Goal: Use online tool/utility: Utilize a website feature to perform a specific function

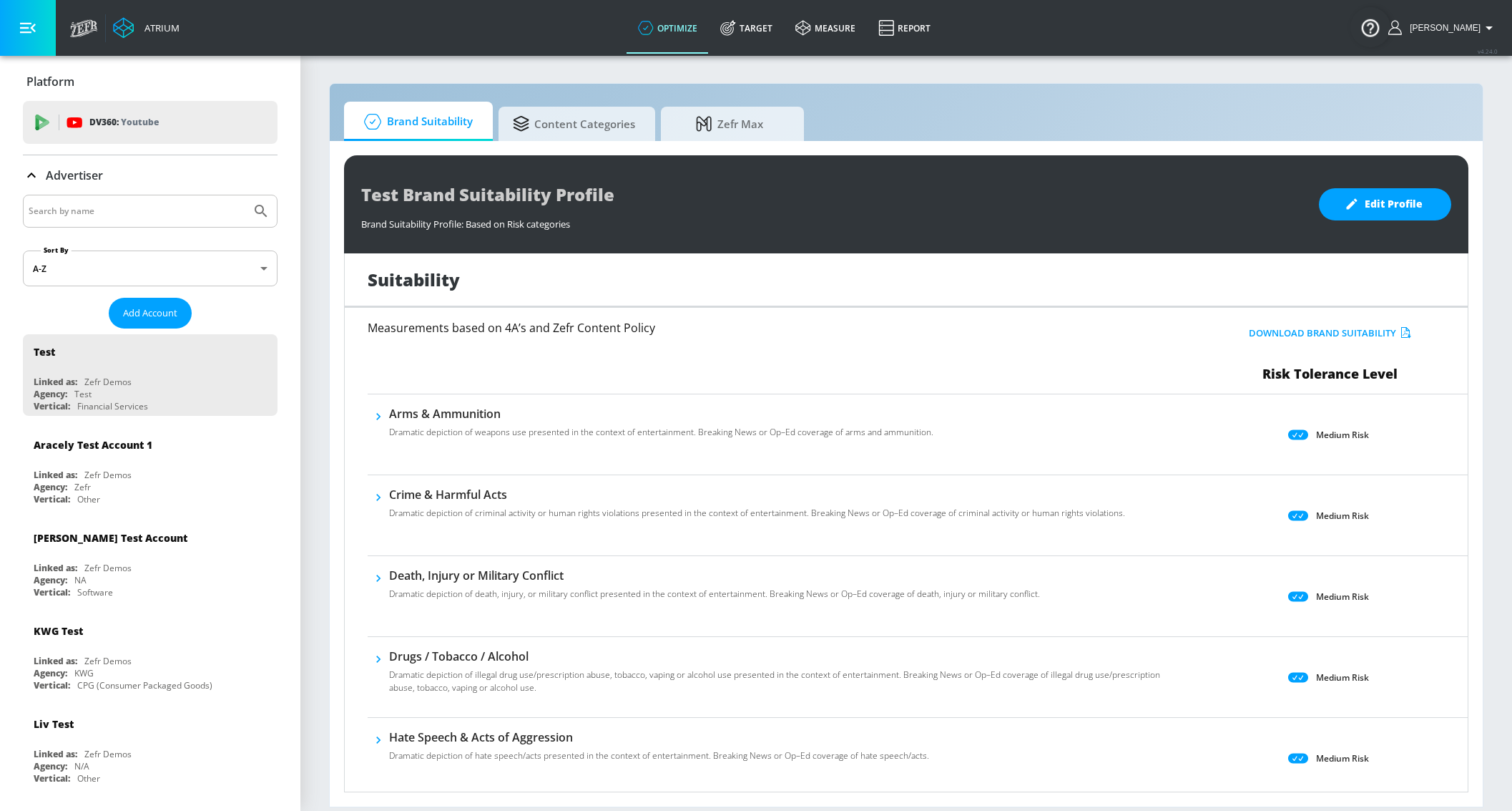
click at [186, 217] on input "Search by name" at bounding box center [137, 211] width 217 height 19
type input "amazon"
click at [245, 196] on button "Submit Search" at bounding box center [261, 211] width 31 height 31
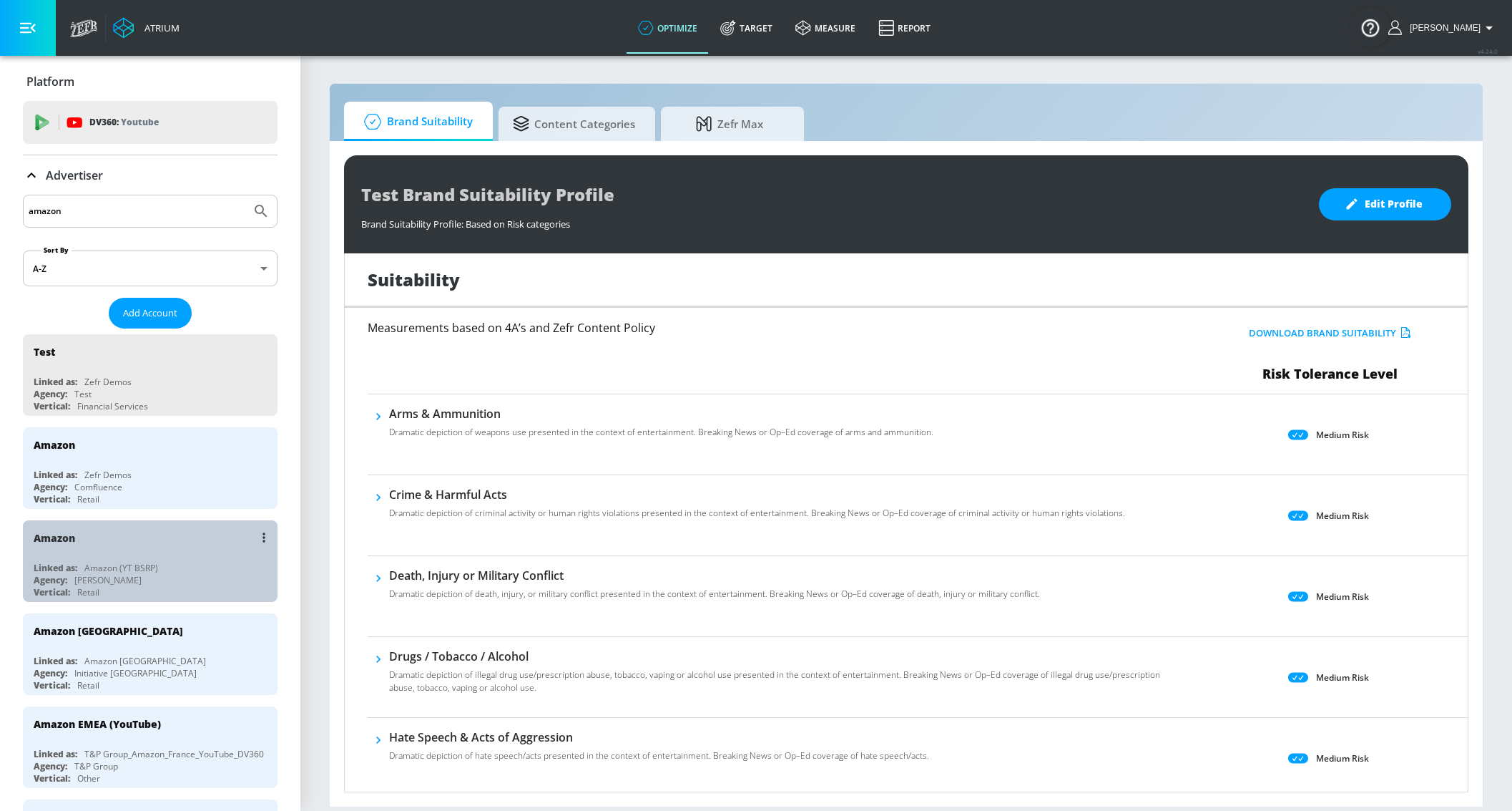
click at [138, 544] on div "Amazon" at bounding box center [154, 538] width 240 height 35
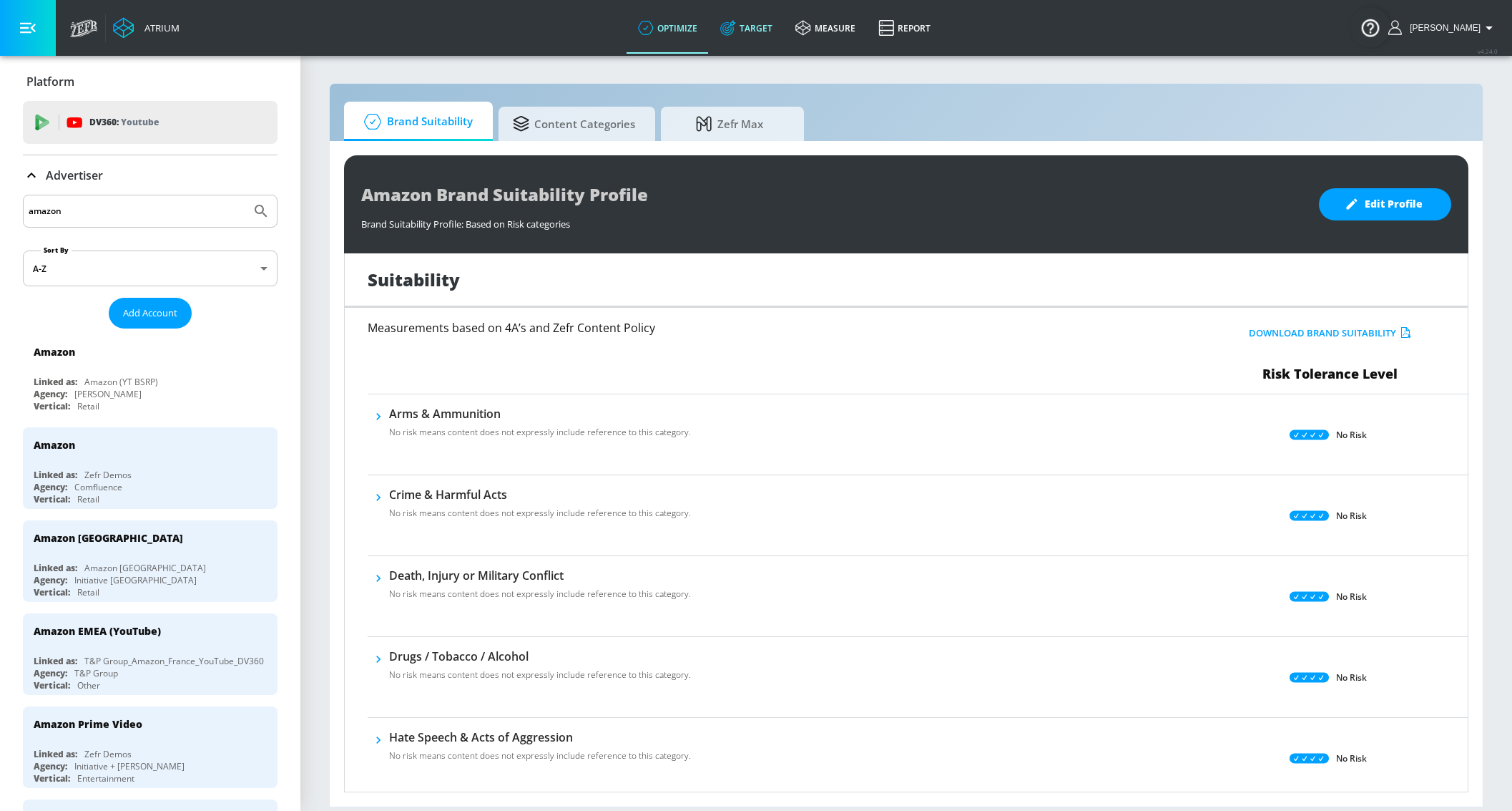
click at [746, 16] on link "Target" at bounding box center [746, 28] width 75 height 52
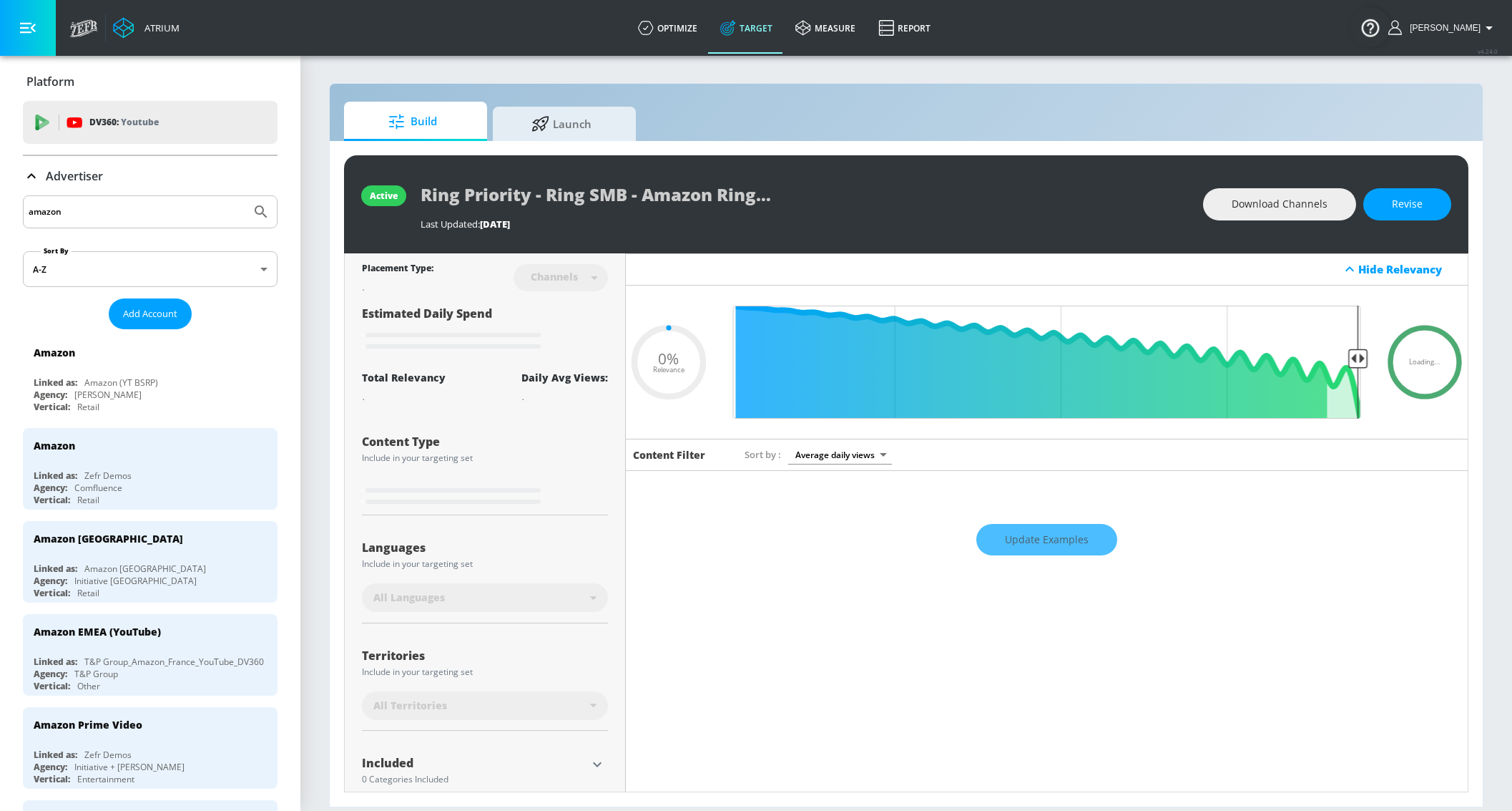
type input "0.05"
click at [592, 113] on span "Launch" at bounding box center [561, 121] width 108 height 35
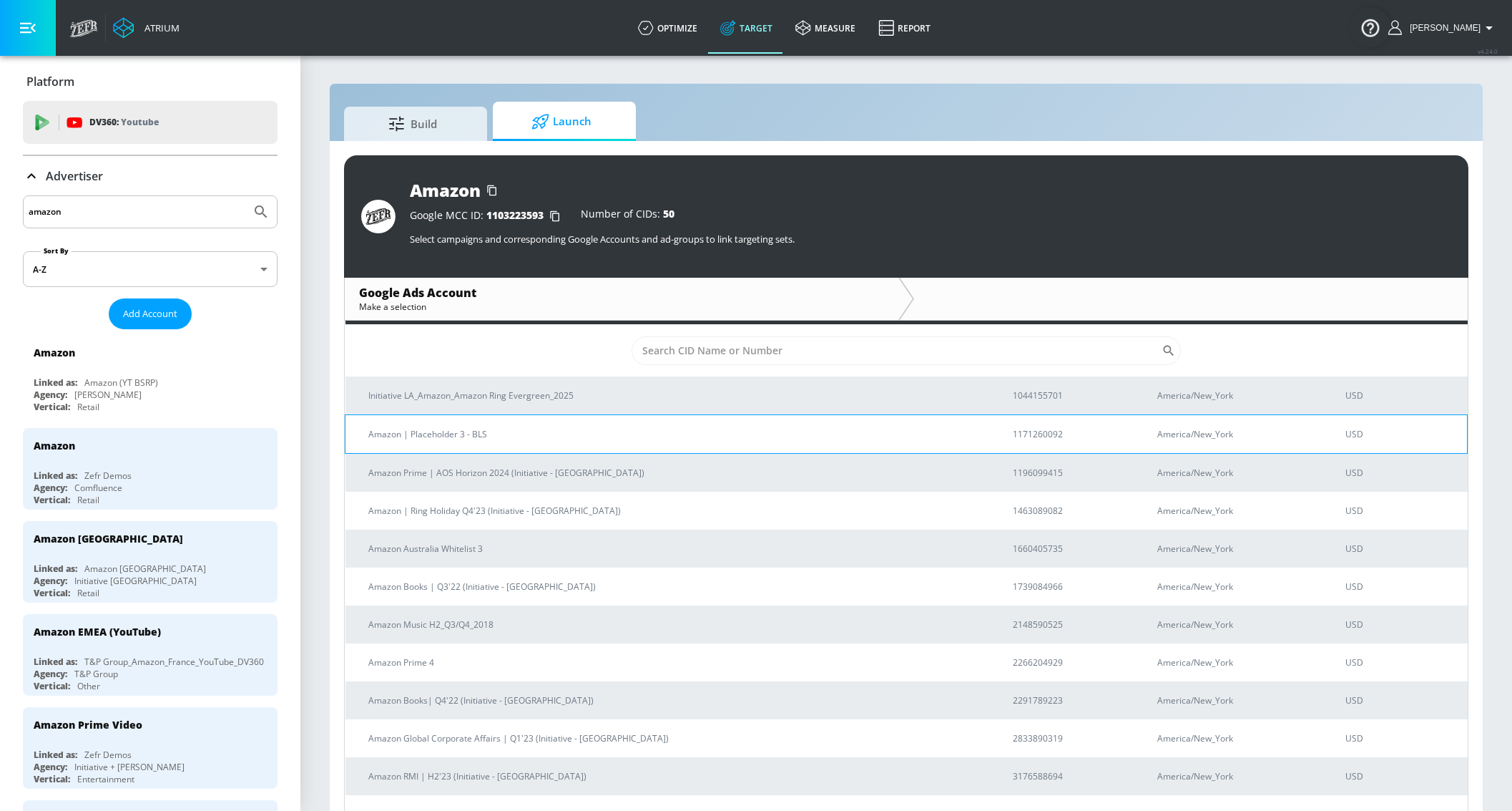
scroll to position [6, 0]
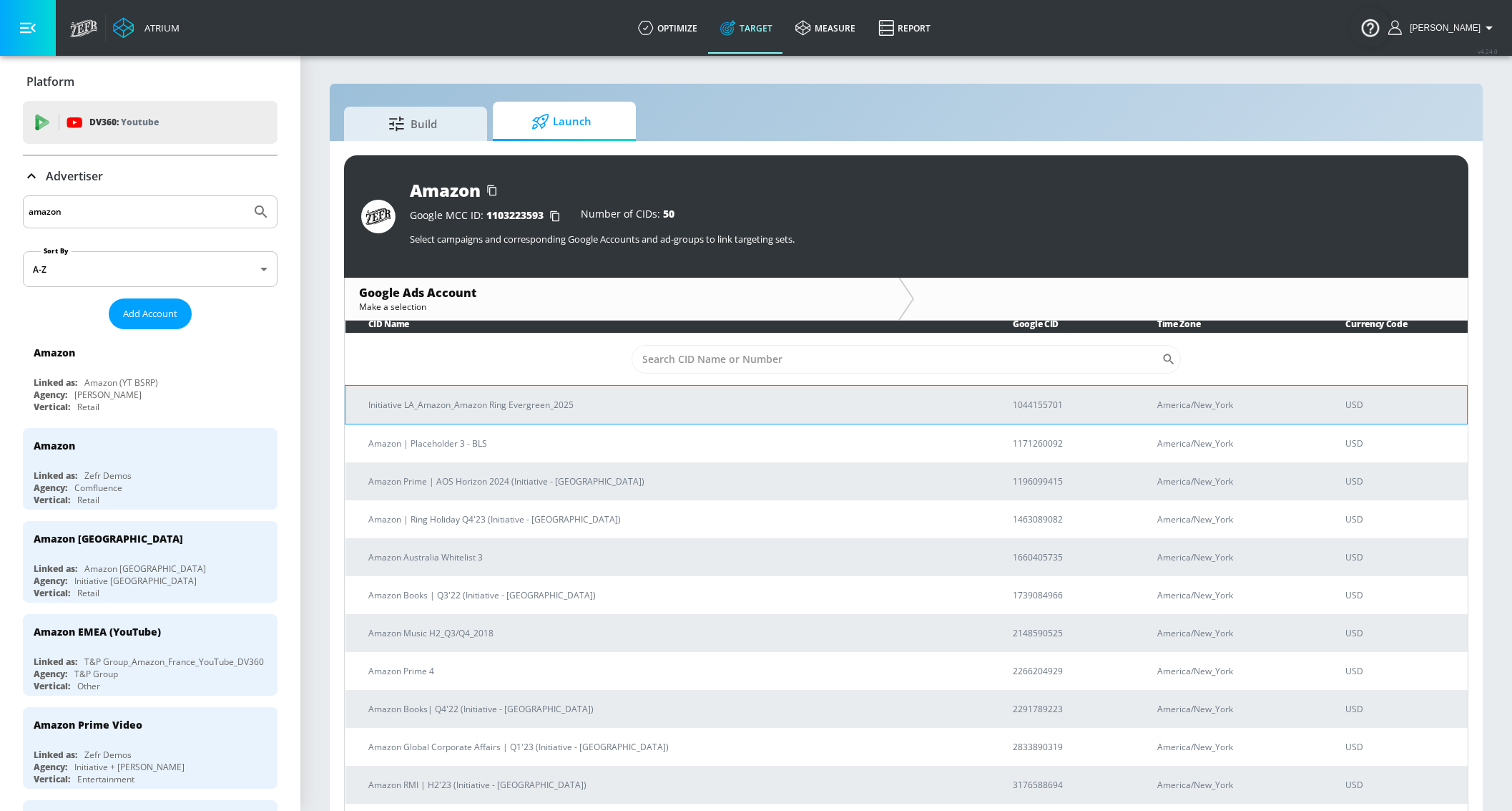
click at [519, 394] on td "Initiative LA_Amazon_Amazon Ring Evergreen_2025" at bounding box center [668, 405] width 645 height 39
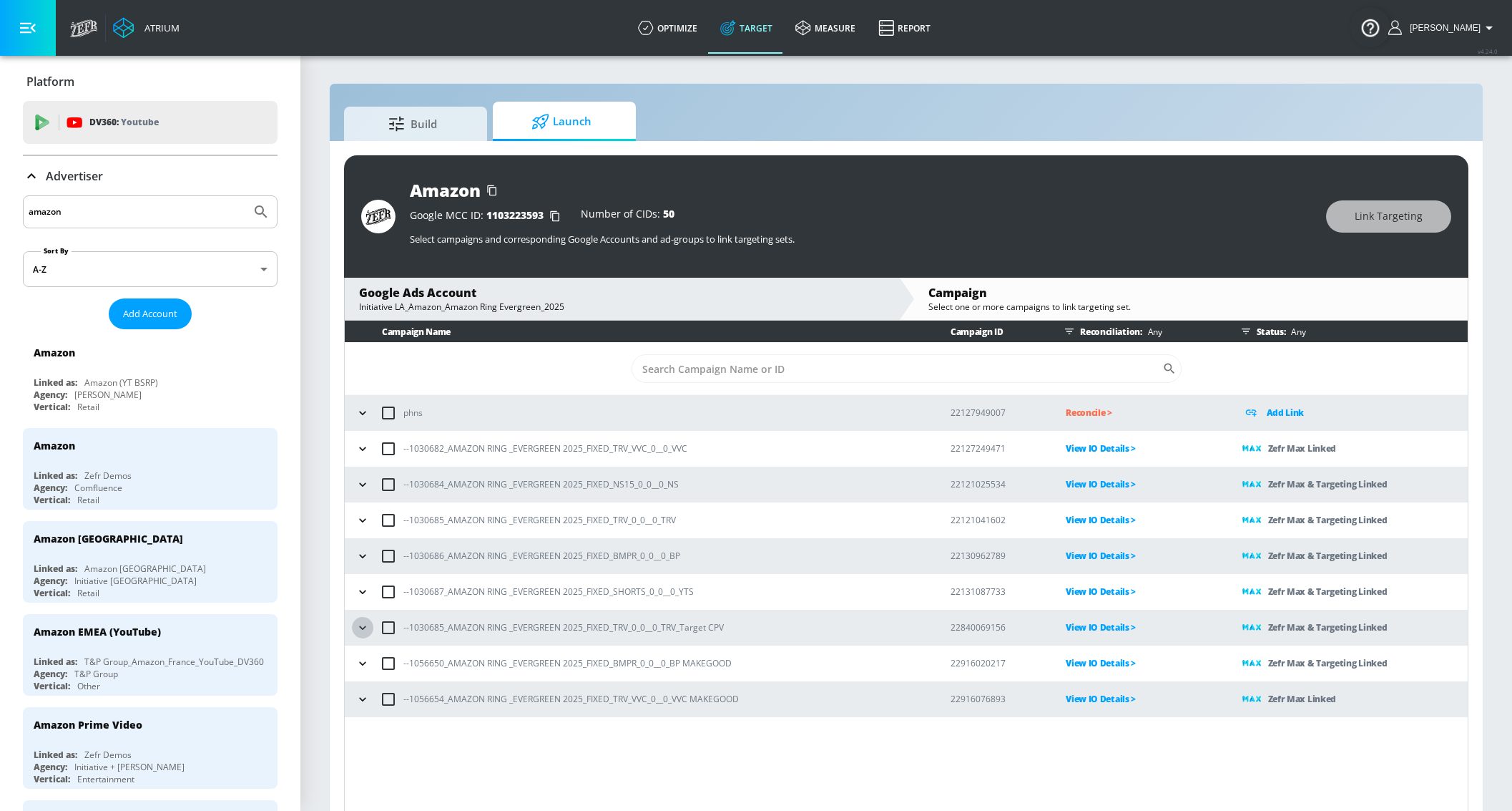
click at [359, 625] on icon "button" at bounding box center [362, 627] width 14 height 14
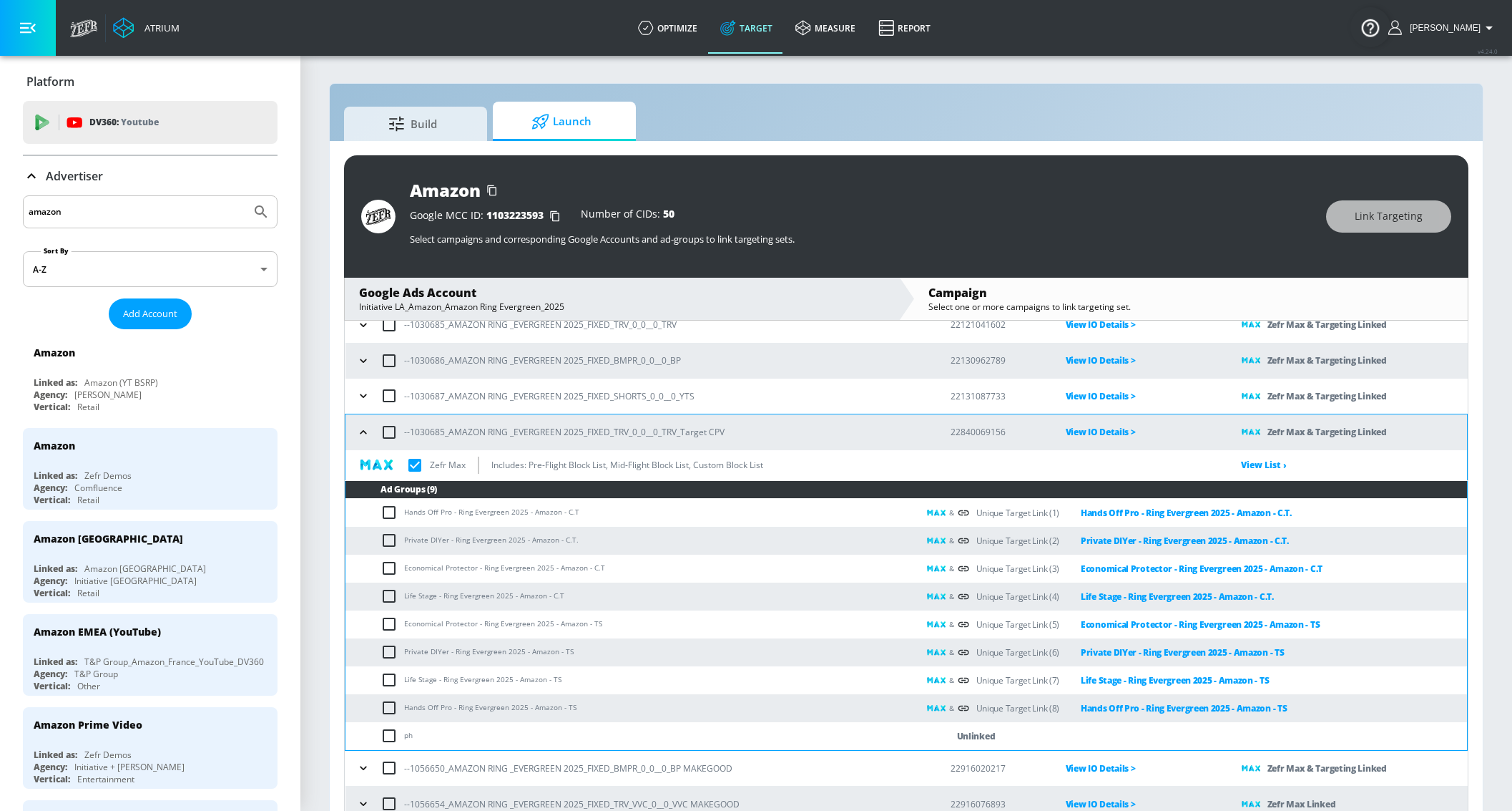
scroll to position [201, 0]
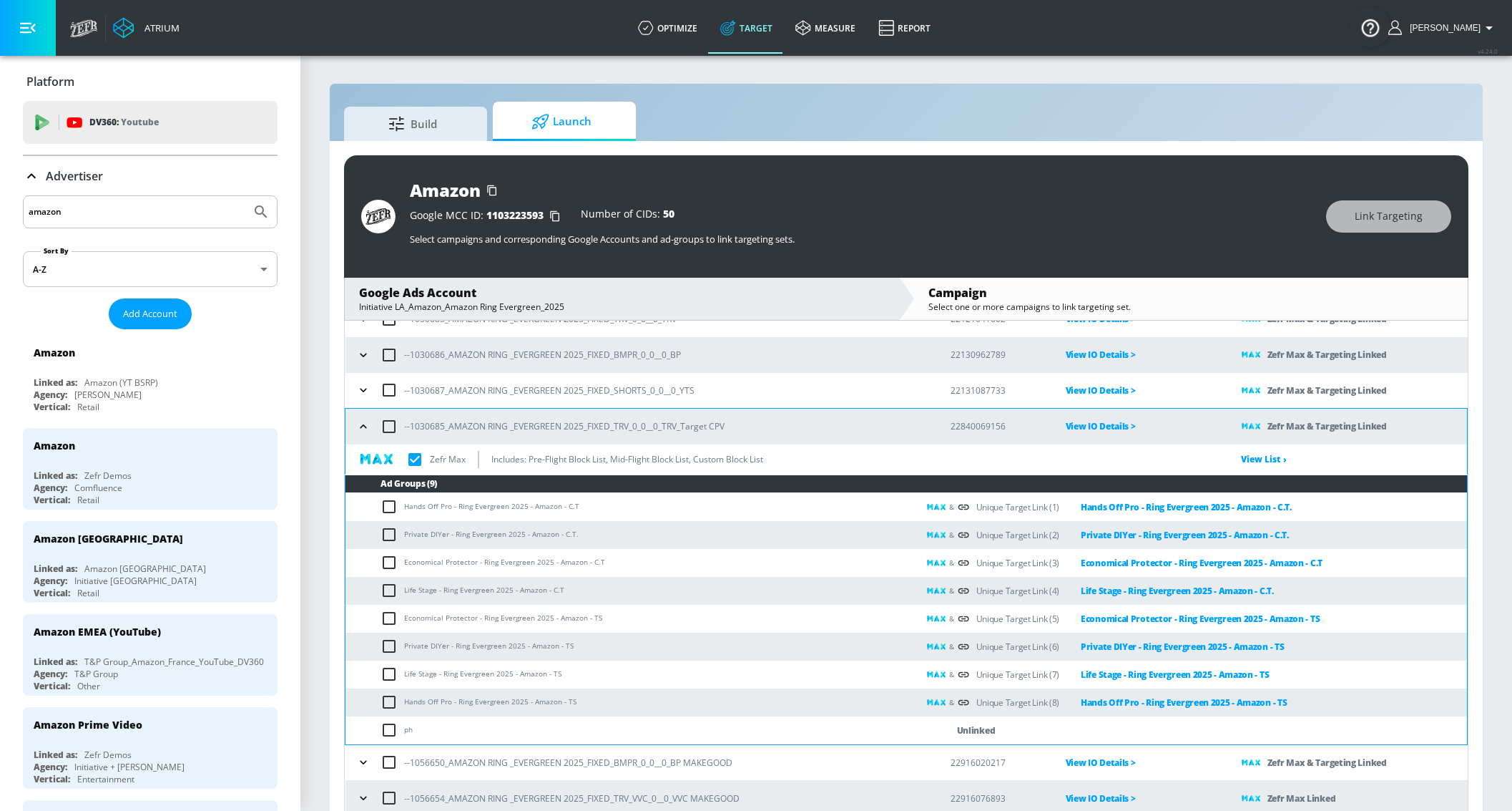
click at [367, 430] on icon "button" at bounding box center [363, 426] width 14 height 14
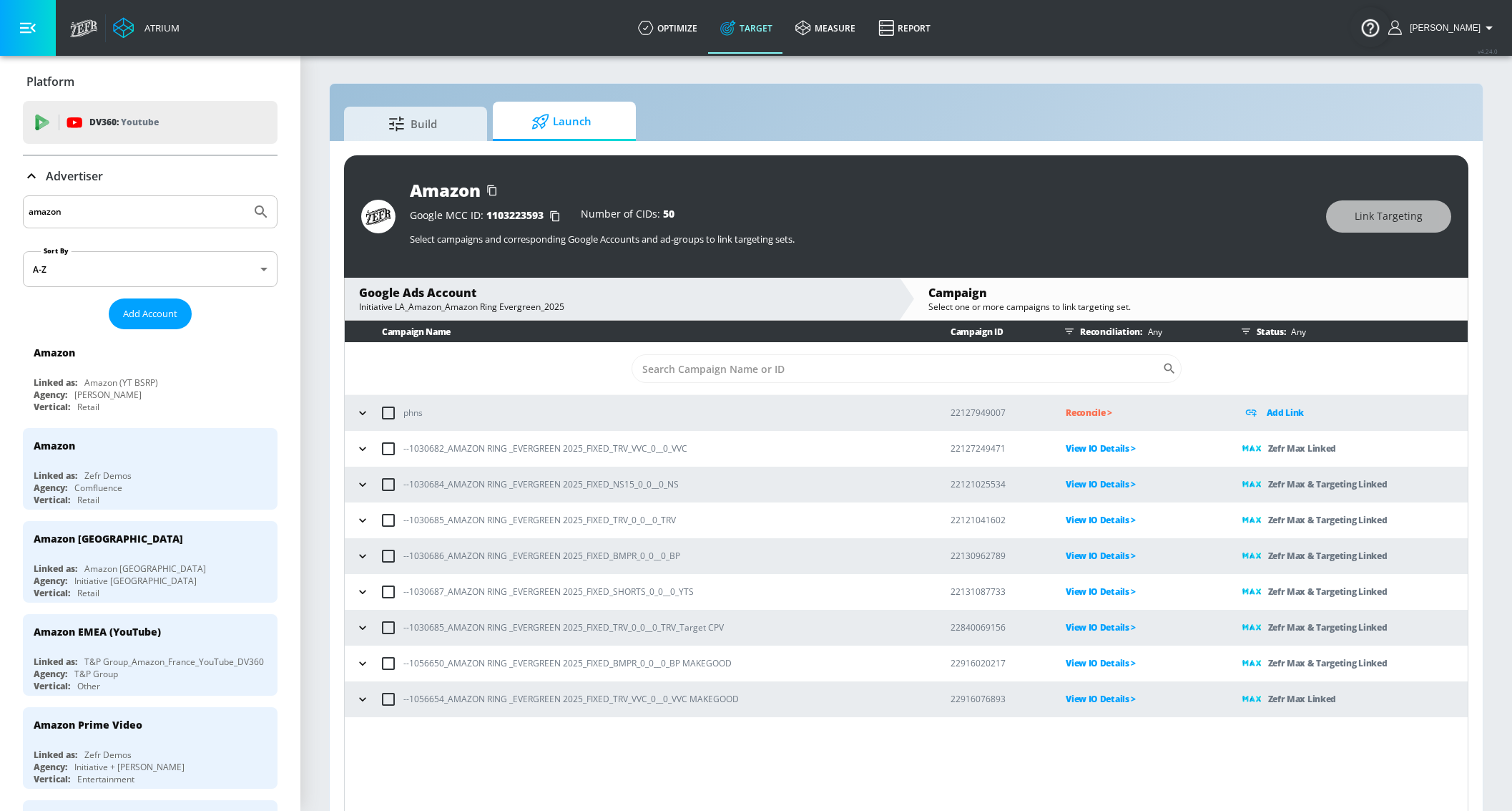
scroll to position [0, 0]
